Goal: Find specific page/section: Find specific page/section

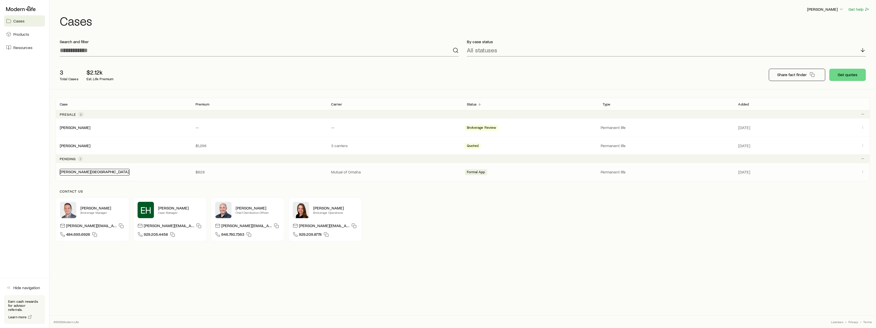
click at [81, 171] on link "[PERSON_NAME][GEOGRAPHIC_DATA]" at bounding box center [94, 171] width 69 height 5
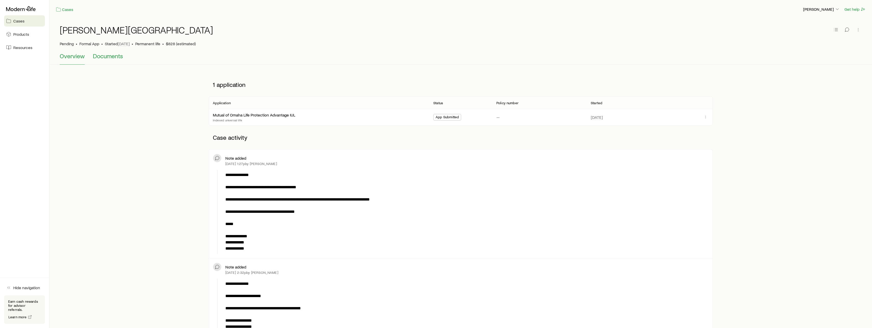
click at [107, 58] on span "Documents" at bounding box center [108, 55] width 30 height 7
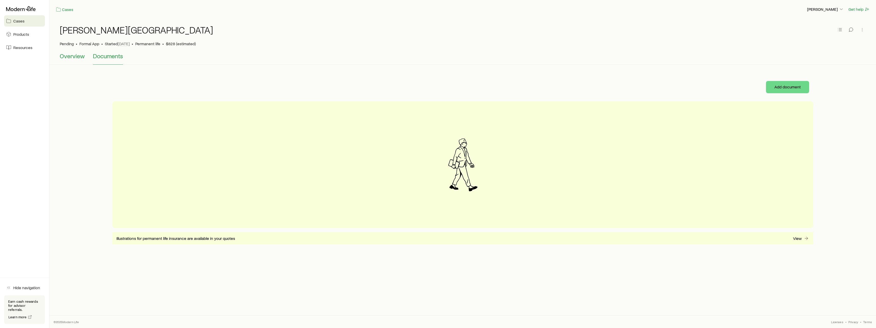
click at [75, 57] on span "Overview" at bounding box center [72, 55] width 25 height 7
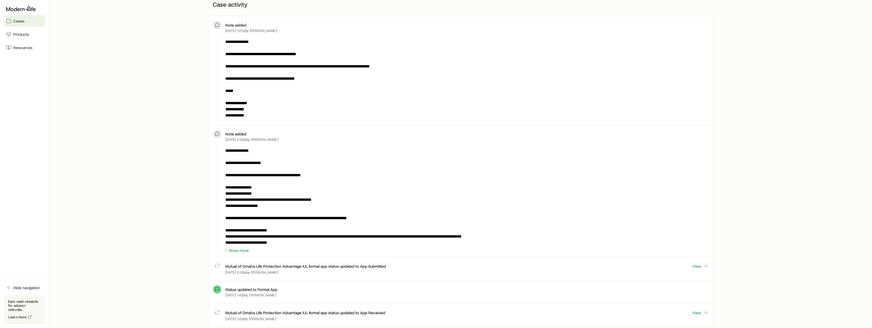
scroll to position [153, 0]
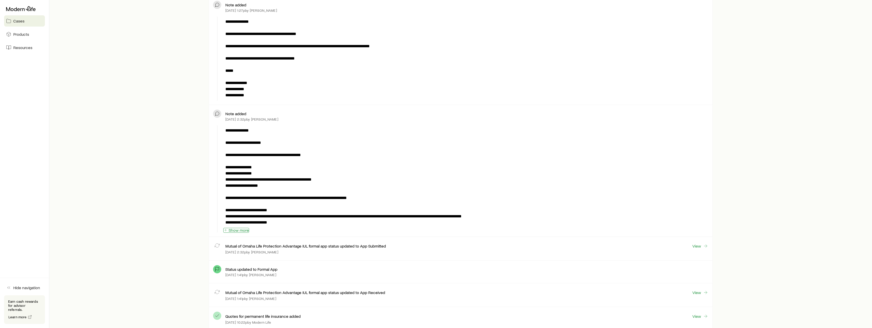
click at [245, 230] on button "Show more" at bounding box center [236, 230] width 26 height 5
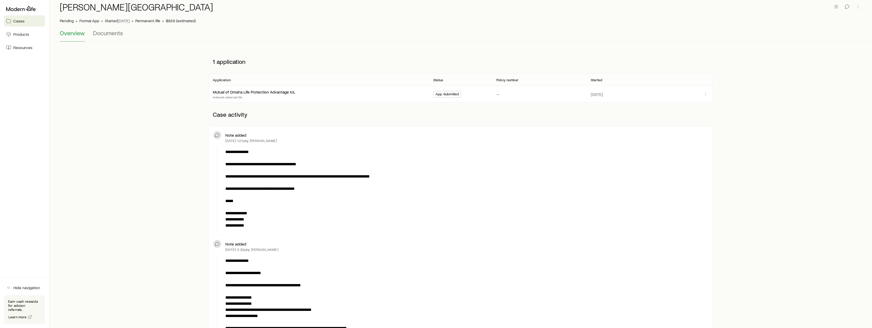
scroll to position [0, 0]
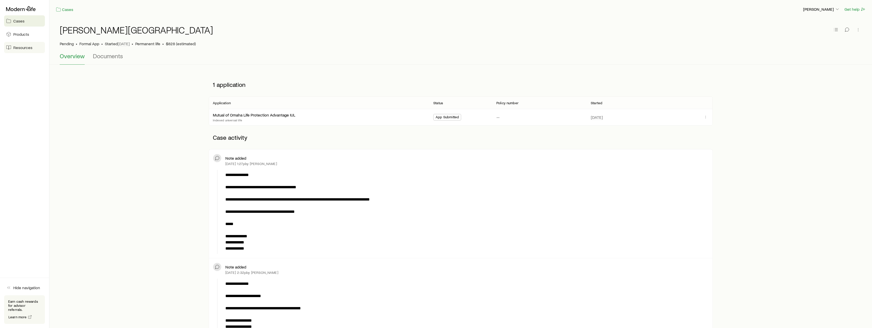
click at [27, 47] on span "Resources" at bounding box center [22, 47] width 19 height 5
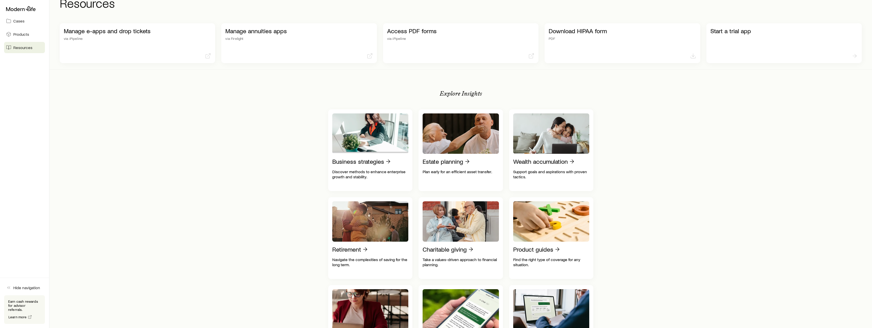
scroll to position [77, 0]
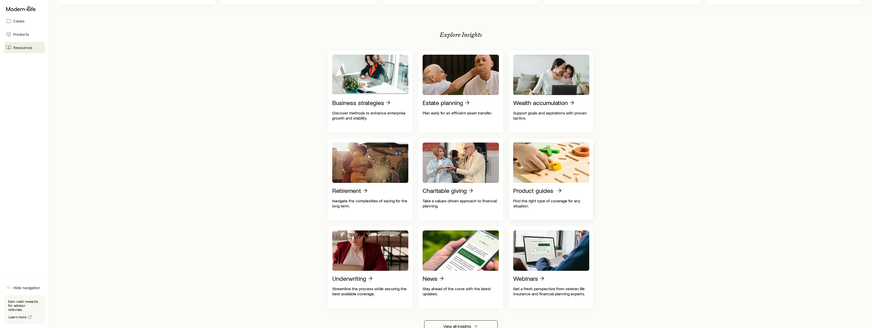
click at [547, 190] on p "Product guides" at bounding box center [533, 190] width 40 height 7
